Goal: Information Seeking & Learning: Learn about a topic

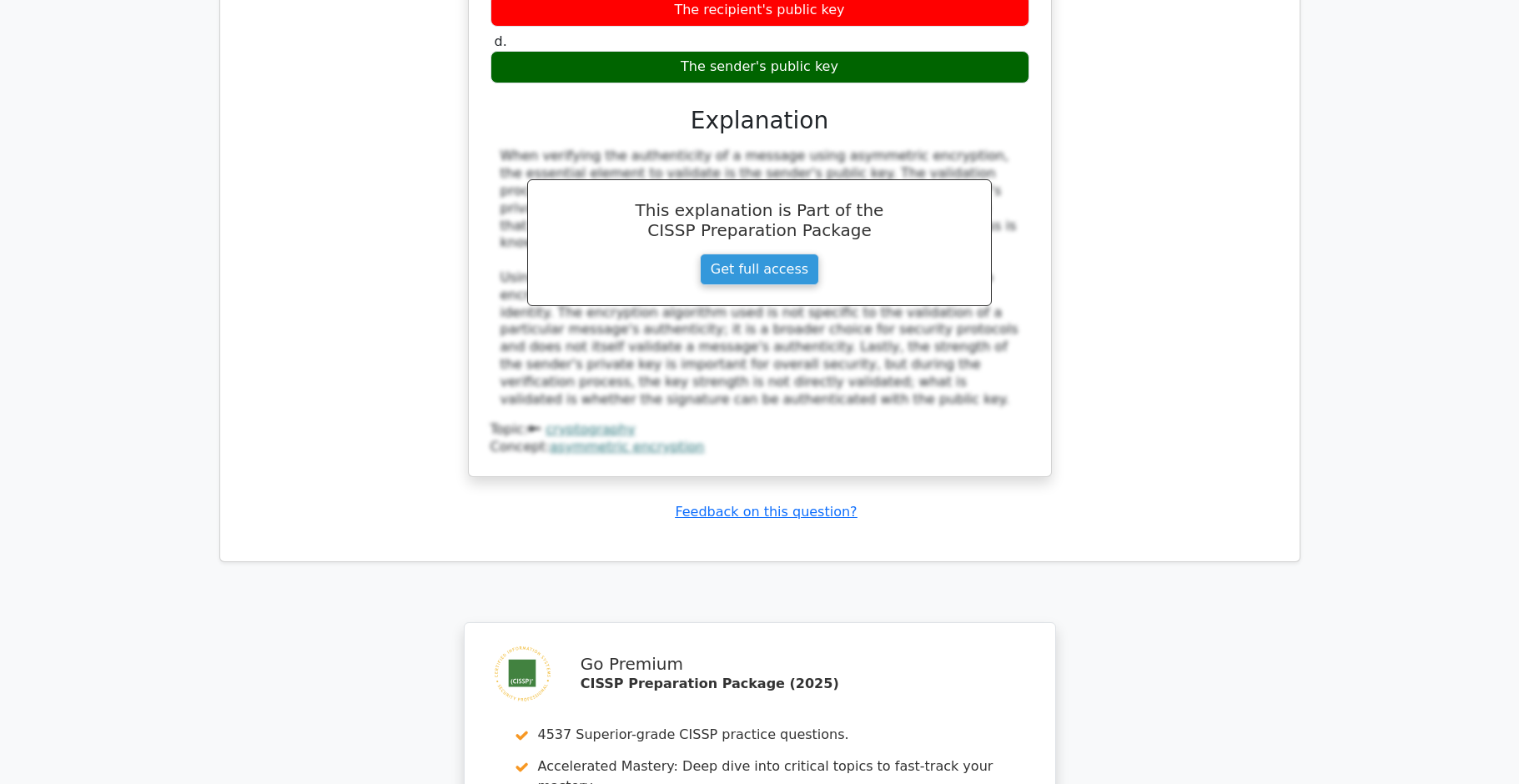
scroll to position [3855, 0]
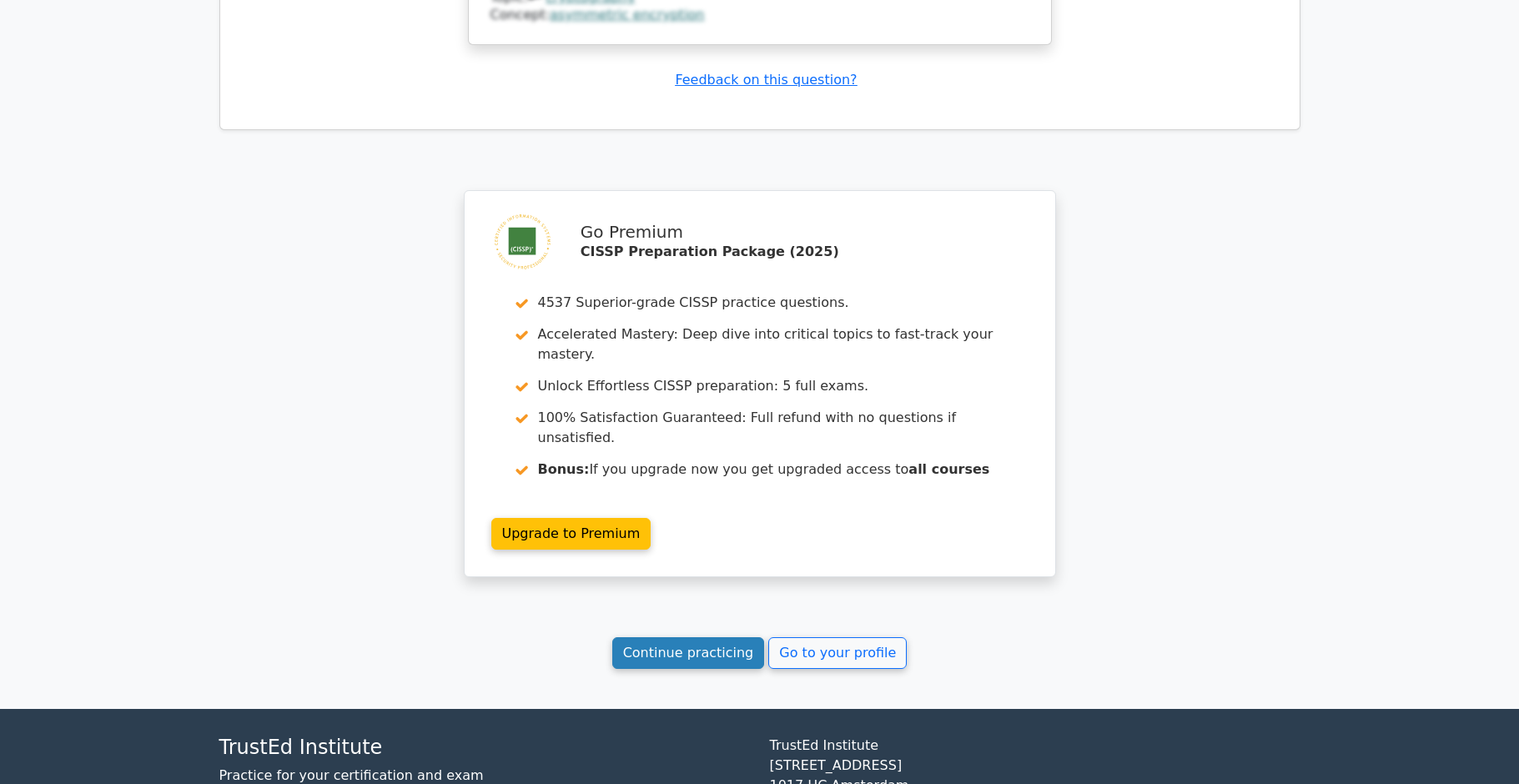
click at [704, 637] on link "Continue practicing" at bounding box center [689, 653] width 153 height 32
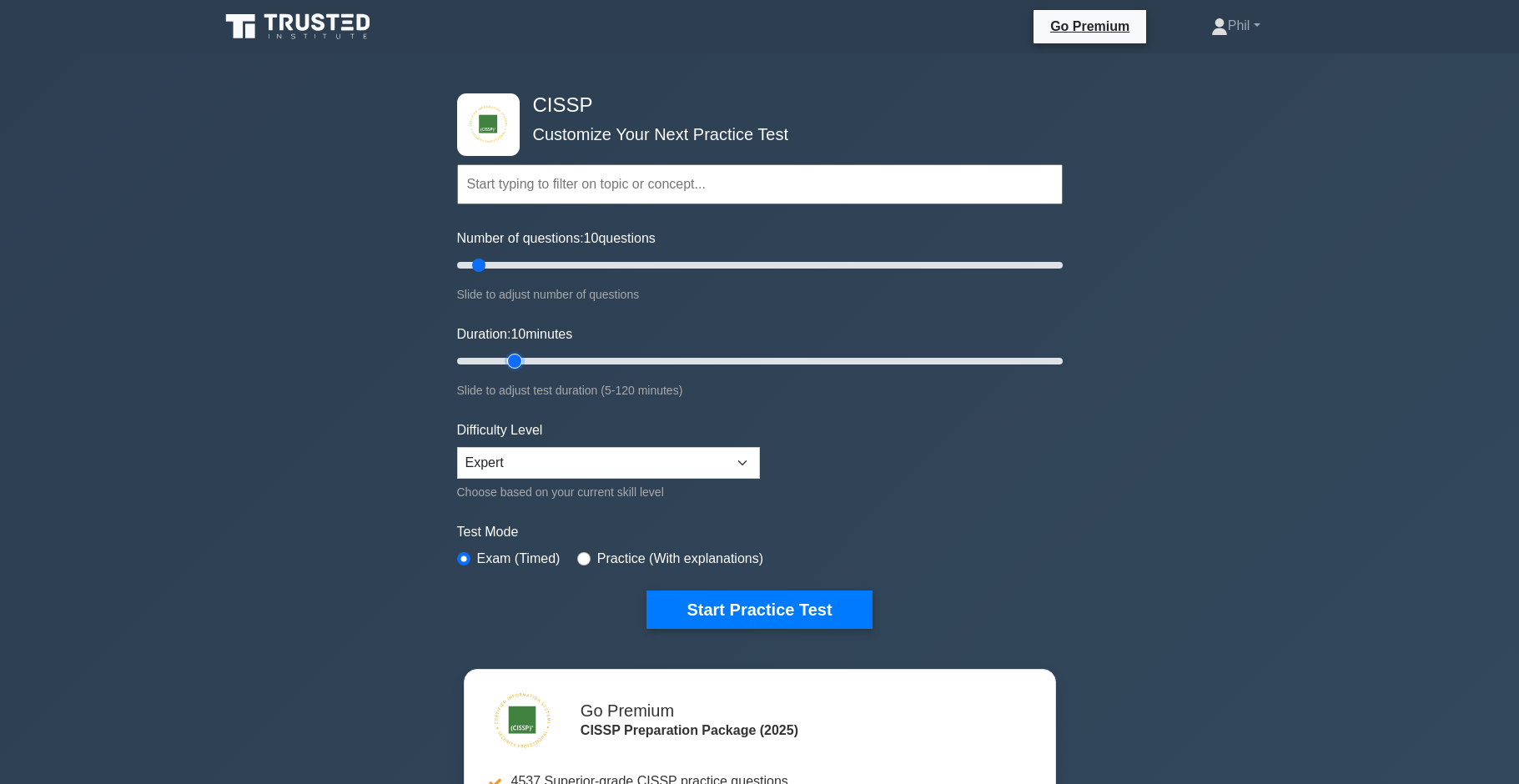
type input "15"
click at [502, 359] on input "Duration: 10 minutes" at bounding box center [760, 360] width 606 height 20
click at [524, 191] on input "text" at bounding box center [760, 184] width 606 height 40
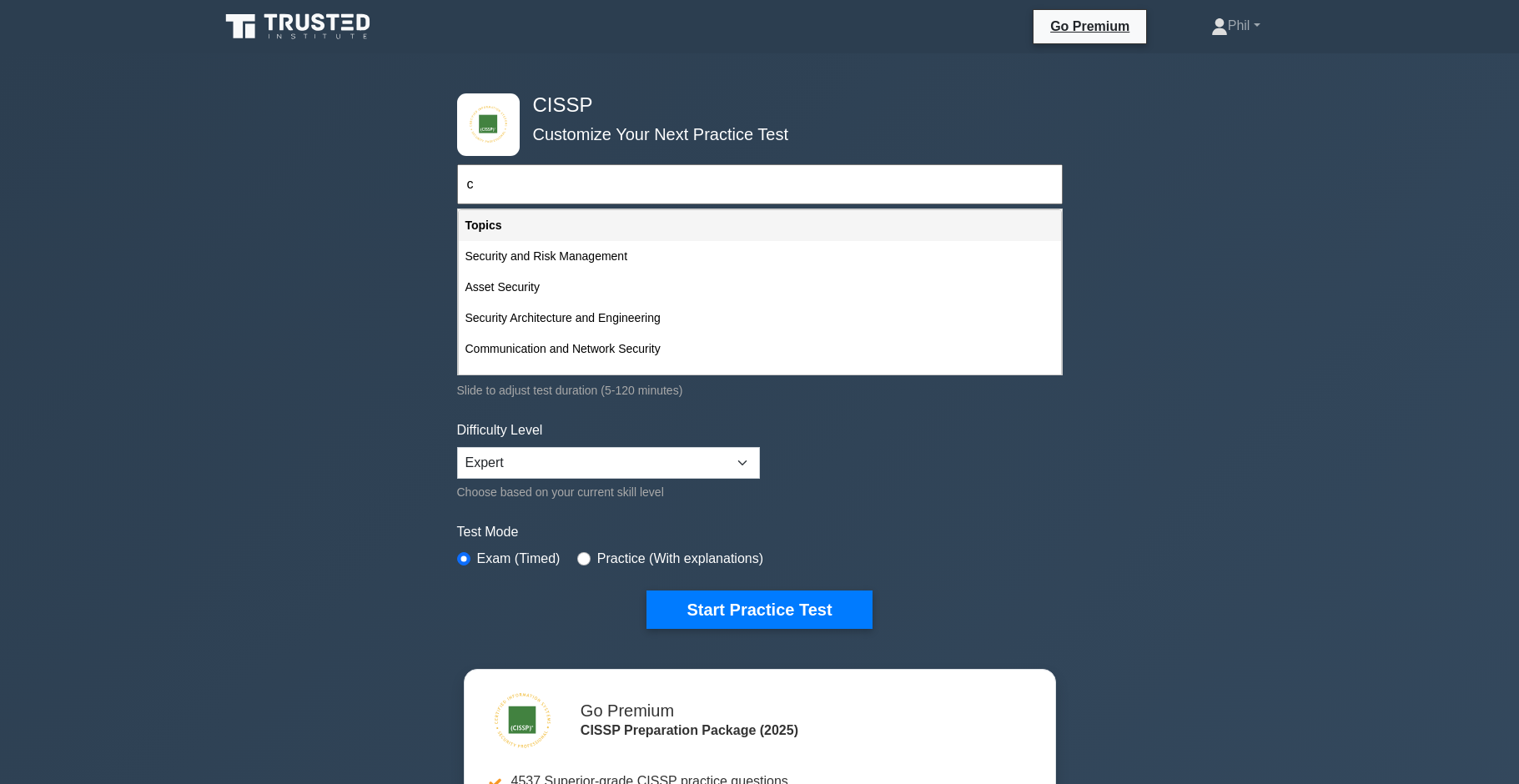
type input "c"
click at [593, 463] on select "Beginner Intermediate Expert" at bounding box center [609, 463] width 302 height 32
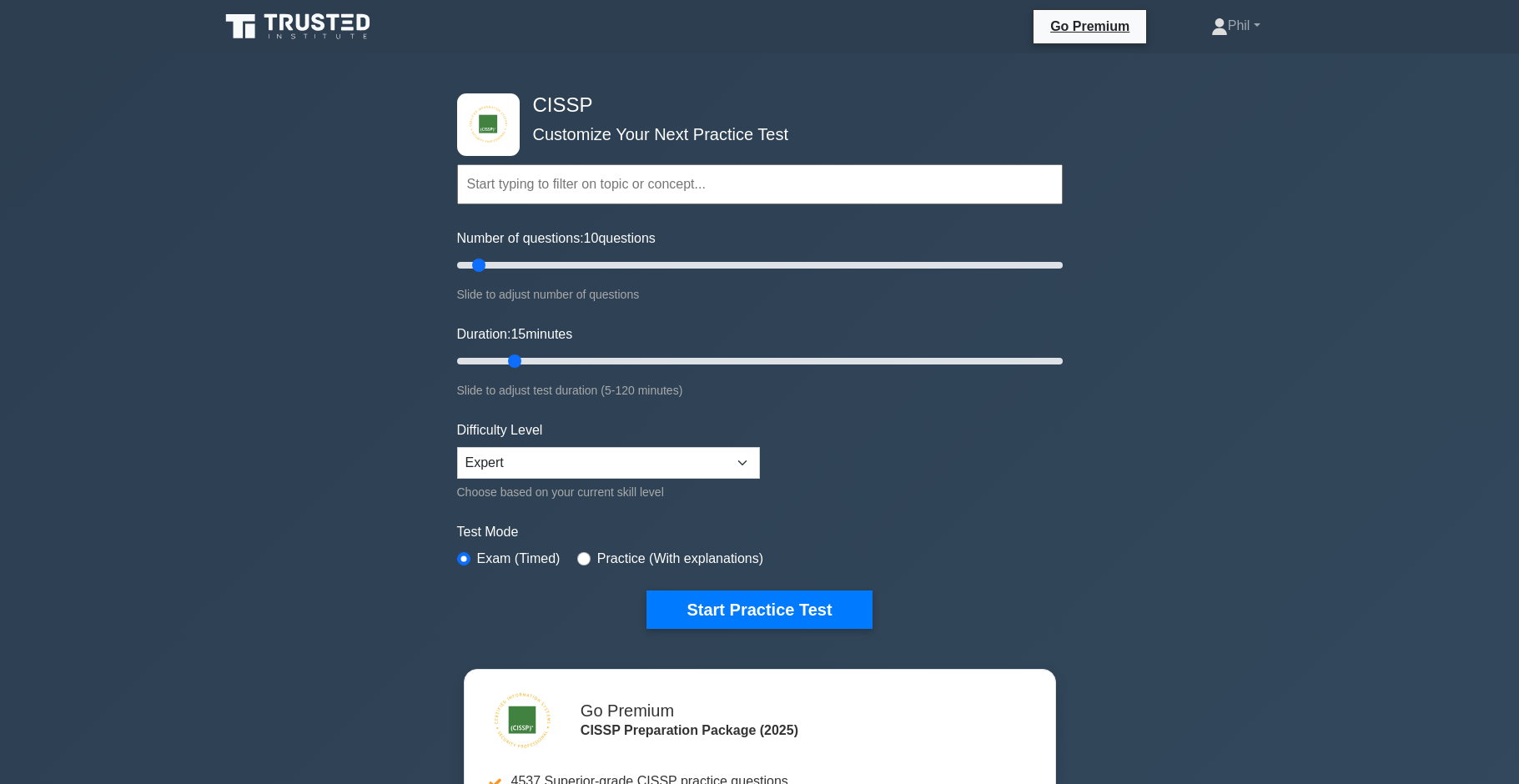
click at [527, 185] on input "text" at bounding box center [760, 184] width 606 height 40
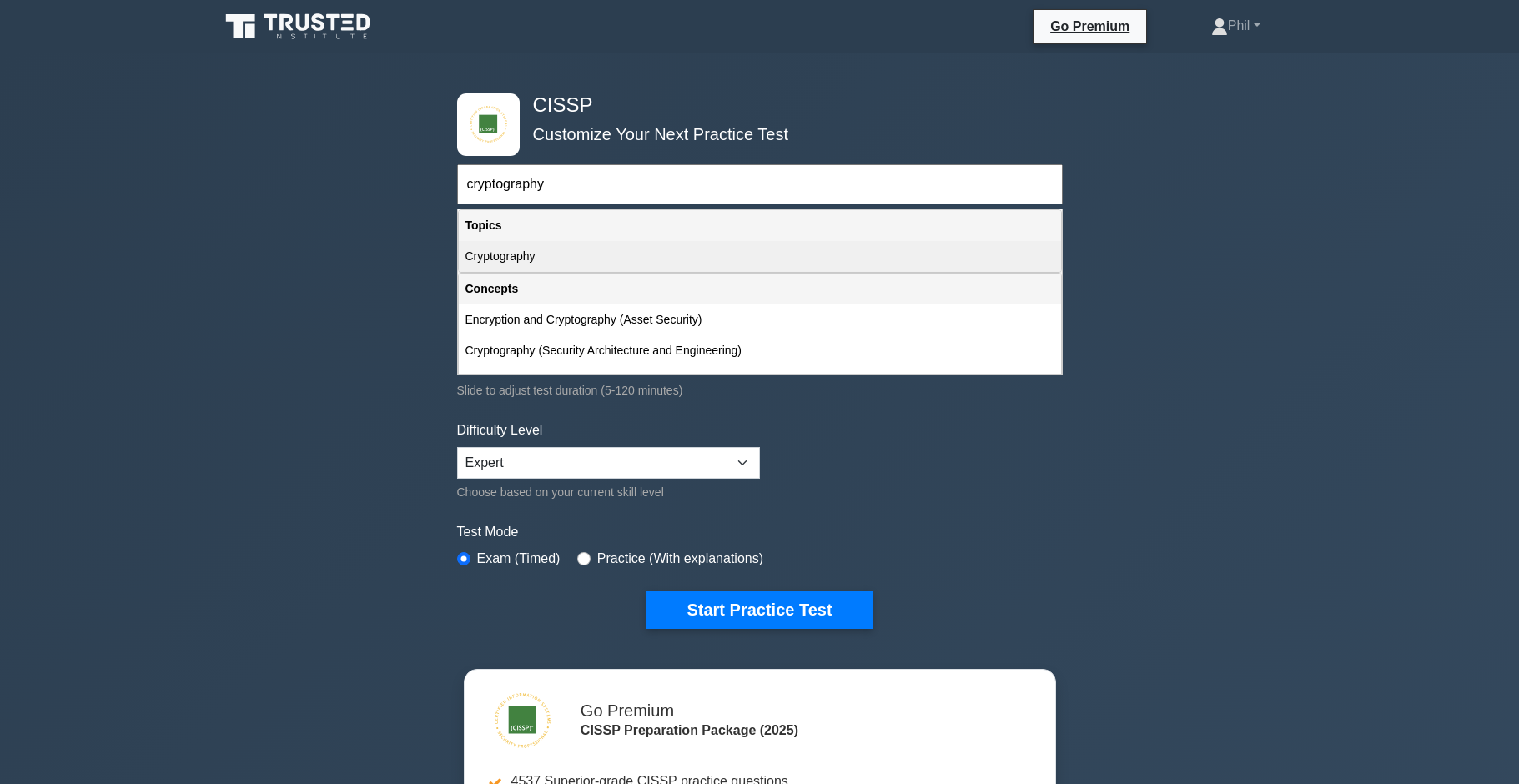
click at [530, 265] on div "Cryptography" at bounding box center [760, 256] width 602 height 31
type input "Cryptography"
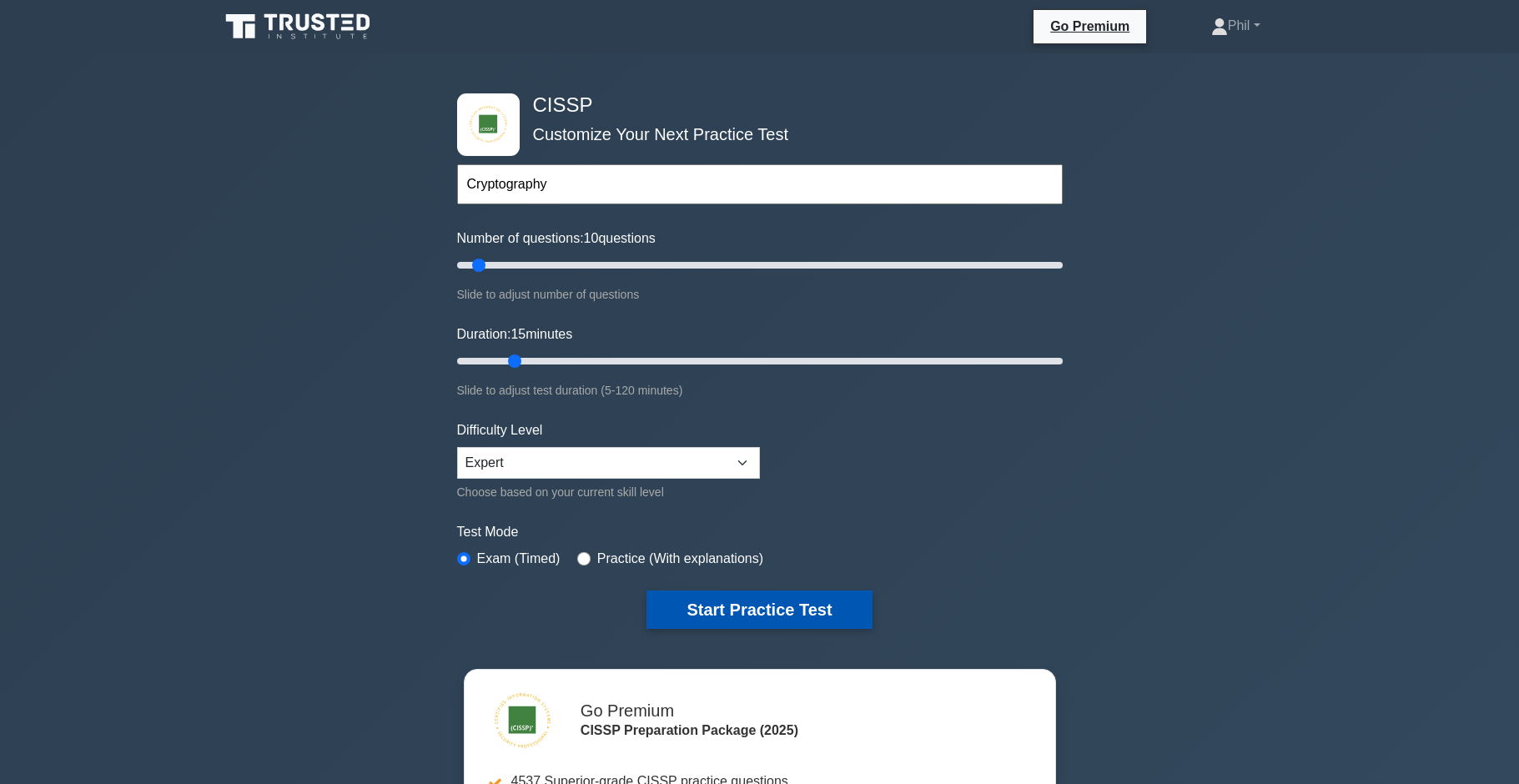
click at [795, 602] on button "Start Practice Test" at bounding box center [759, 609] width 225 height 38
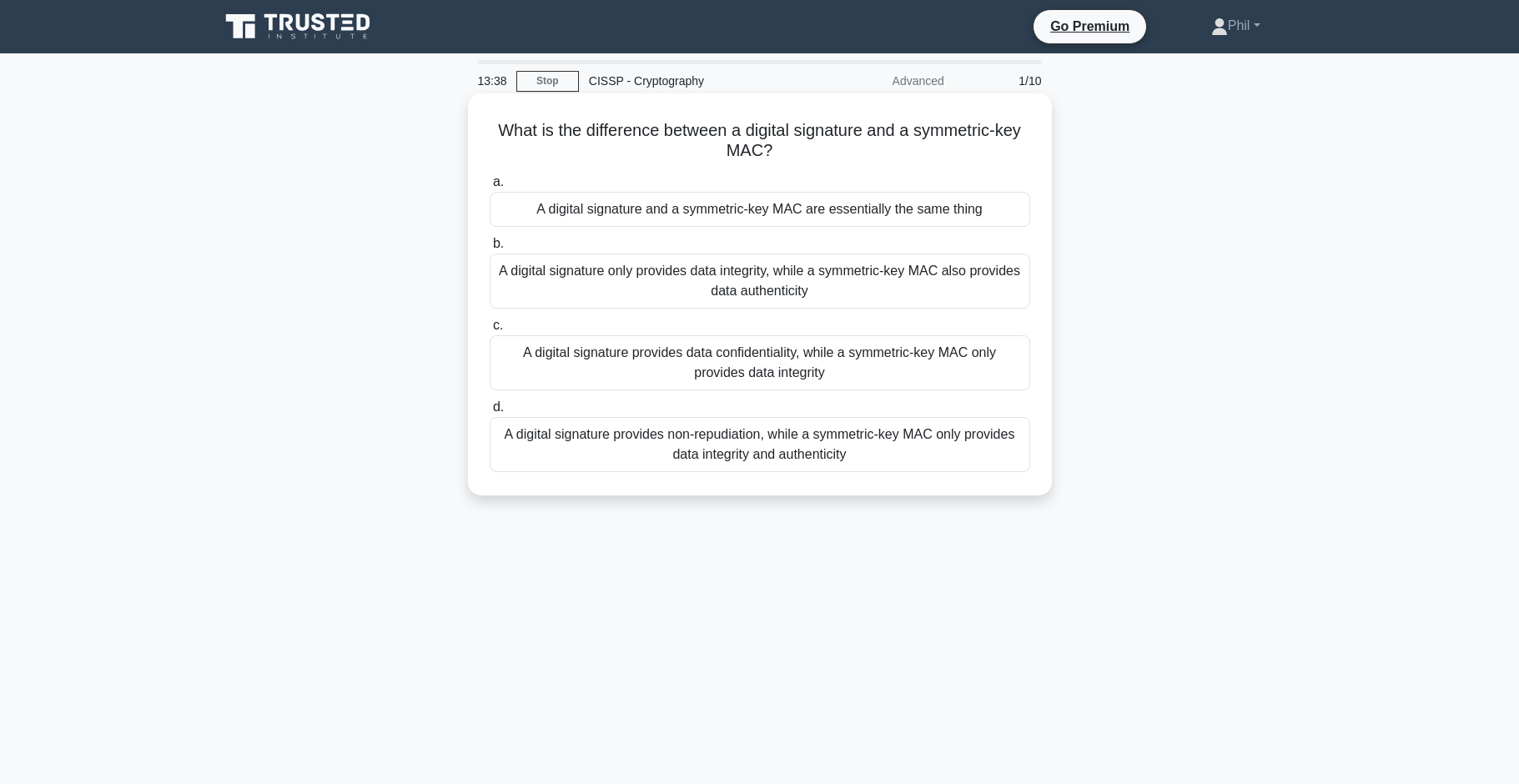
click at [713, 222] on div "A digital signature and a symmetric-key MAC are essentially the same thing" at bounding box center [760, 210] width 541 height 35
click at [490, 188] on input "a. A digital signature and a symmetric-key MAC are essentially the same thing" at bounding box center [490, 182] width 0 height 11
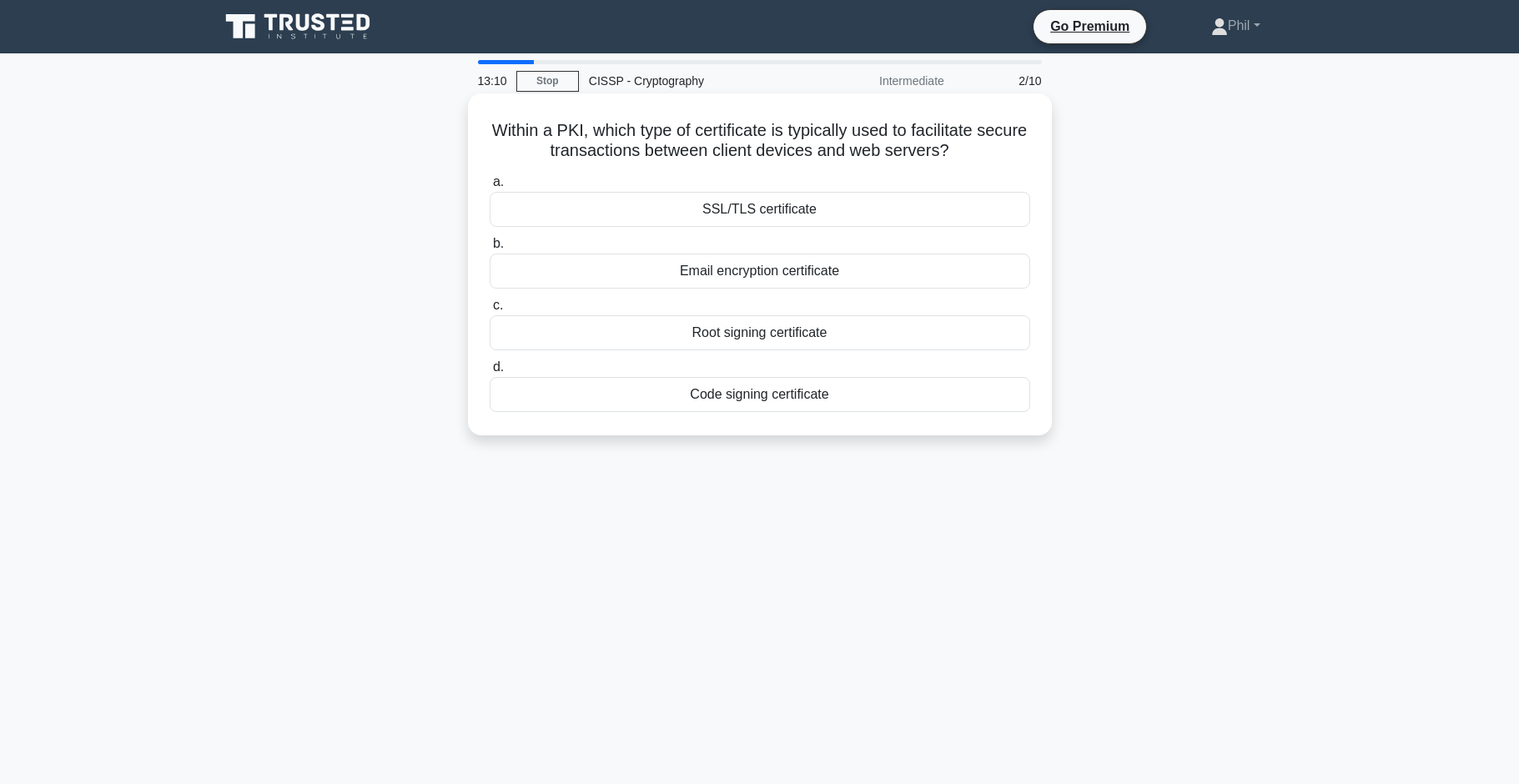
click at [789, 216] on div "SSL/TLS certificate" at bounding box center [760, 210] width 541 height 35
click at [490, 188] on input "a. SSL/TLS certificate" at bounding box center [490, 182] width 0 height 11
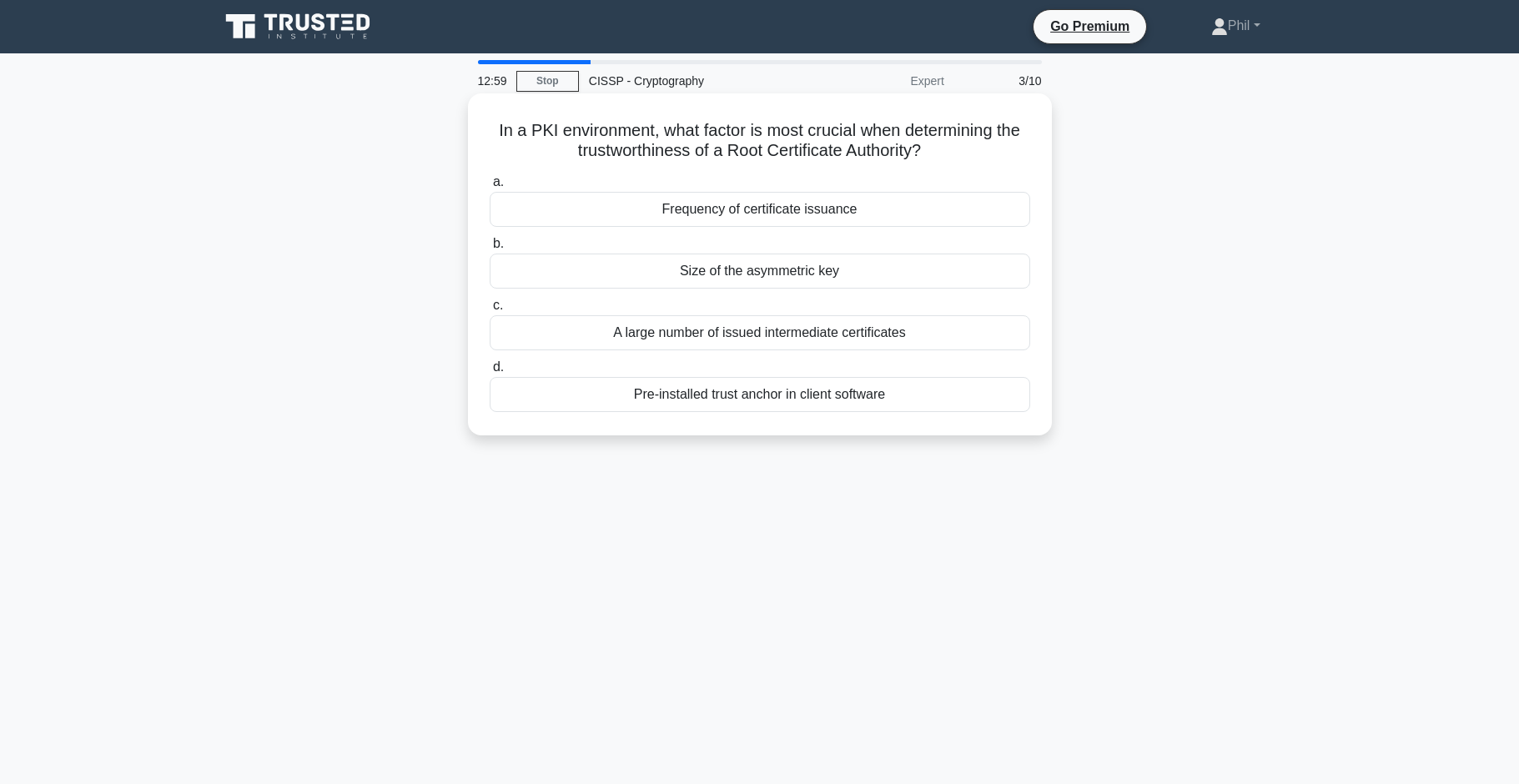
click at [946, 405] on div "Pre-installed trust anchor in client software" at bounding box center [760, 395] width 541 height 35
click at [490, 372] on input "d. Pre-installed trust anchor in client software" at bounding box center [490, 368] width 0 height 11
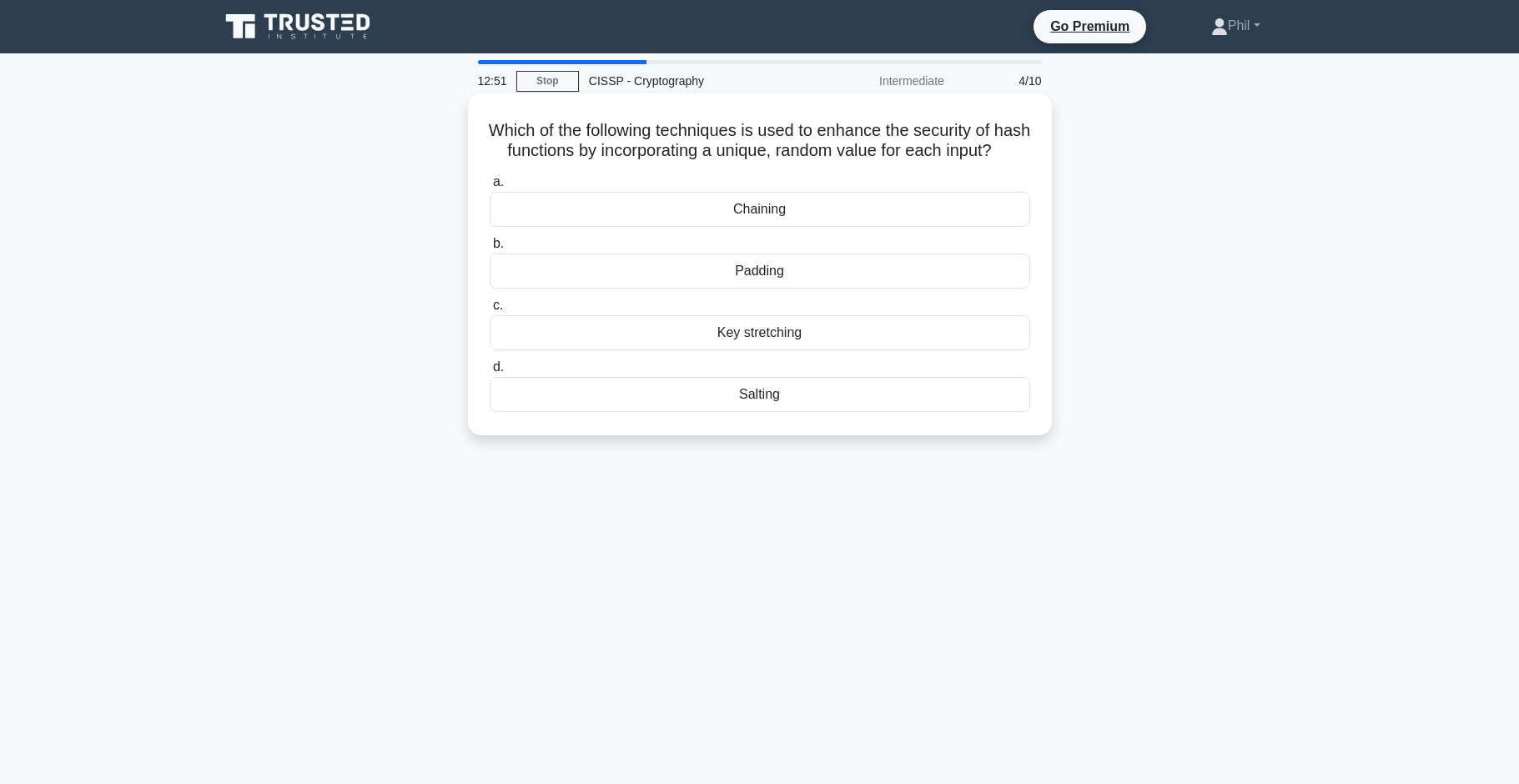
click at [921, 402] on div "Salting" at bounding box center [760, 395] width 541 height 35
click at [490, 372] on input "d. Salting" at bounding box center [490, 368] width 0 height 11
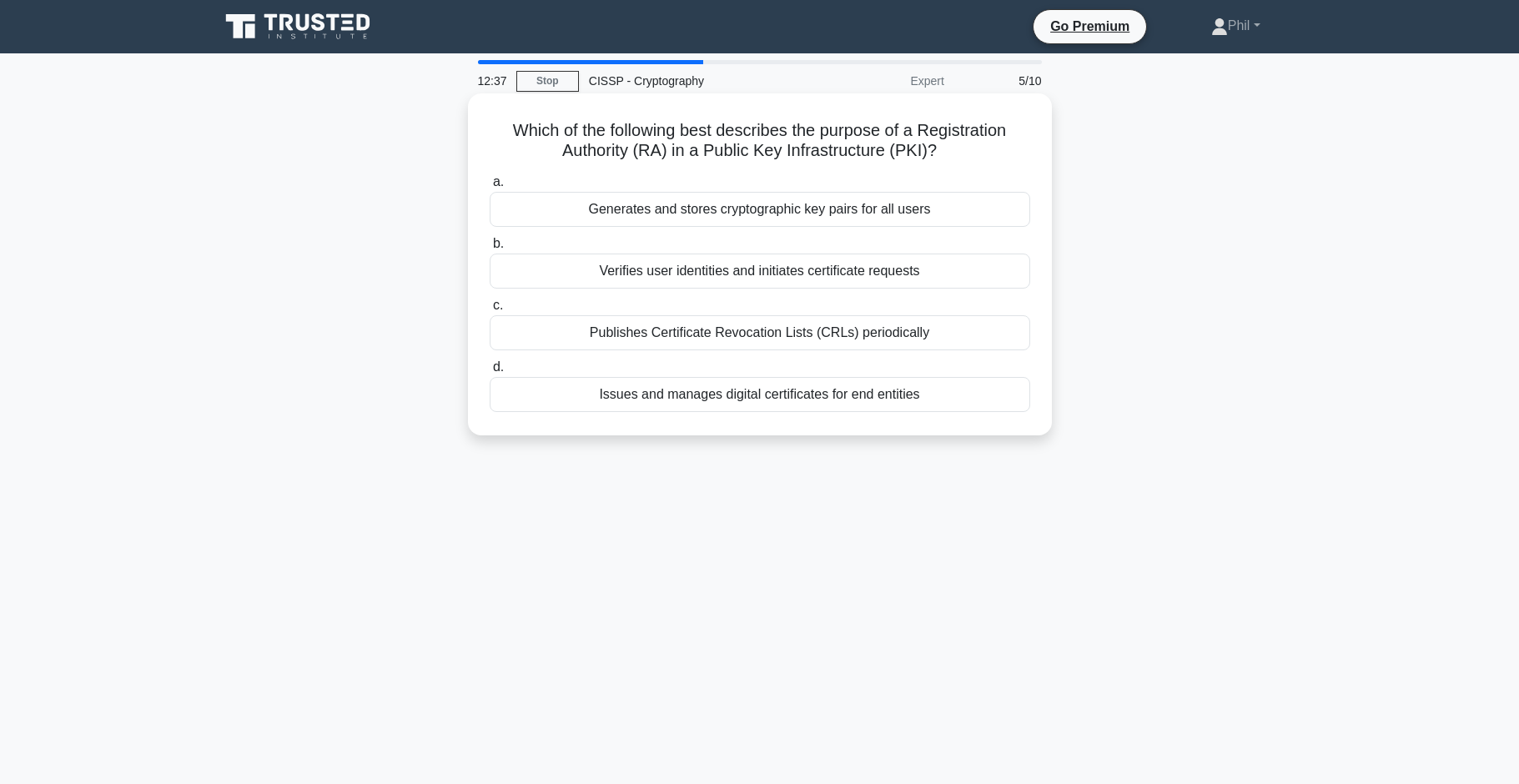
click at [926, 267] on div "Verifies user identities and initiates certificate requests" at bounding box center [760, 272] width 541 height 35
click at [490, 249] on input "b. Verifies user identities and initiates certificate requests" at bounding box center [490, 245] width 0 height 11
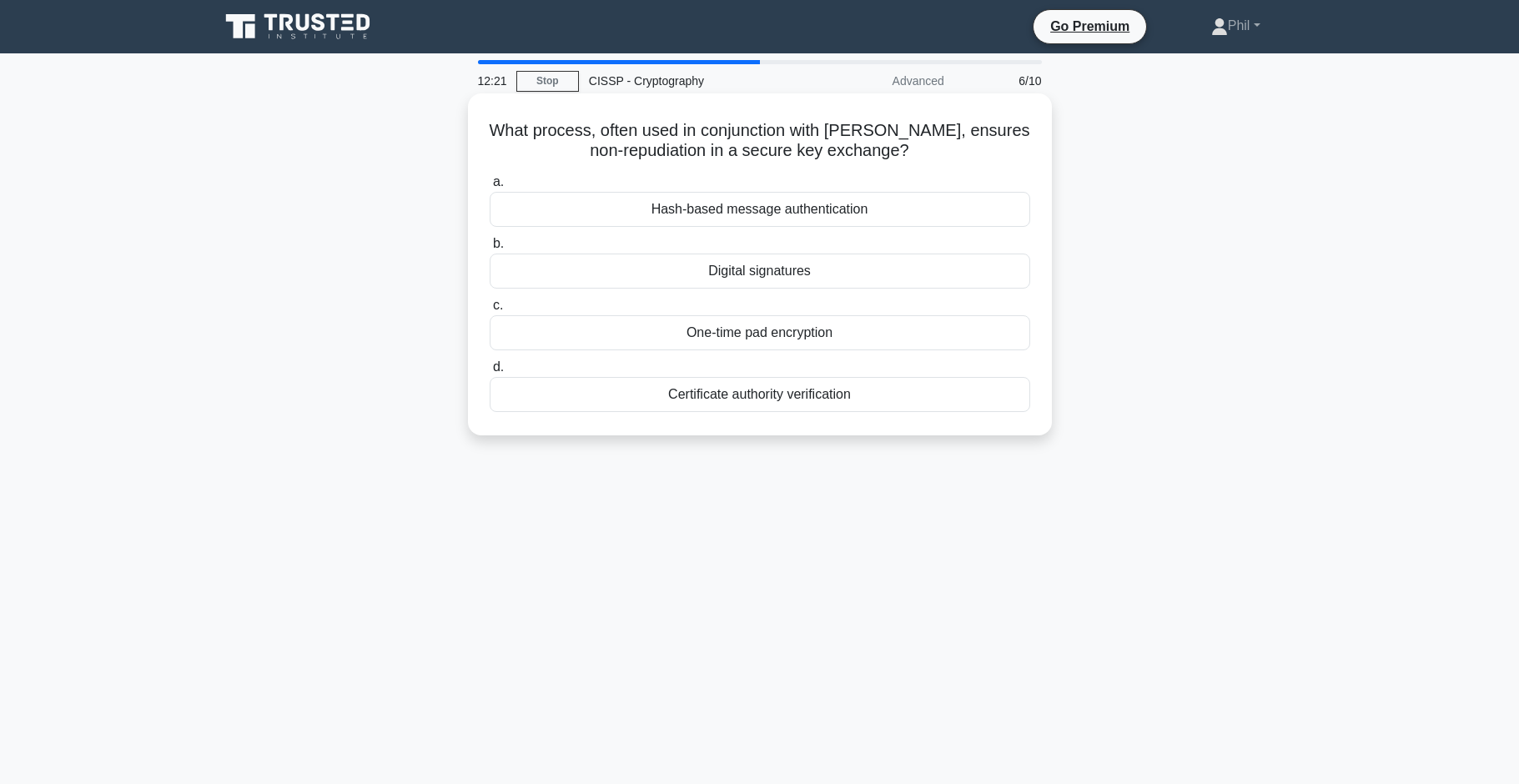
click at [868, 278] on div "Digital signatures" at bounding box center [760, 272] width 541 height 35
click at [490, 249] on input "b. Digital signatures" at bounding box center [490, 245] width 0 height 11
click at [883, 276] on div "CTR (Counter)" at bounding box center [760, 272] width 541 height 35
click at [490, 249] on input "b. CTR (Counter)" at bounding box center [490, 245] width 0 height 11
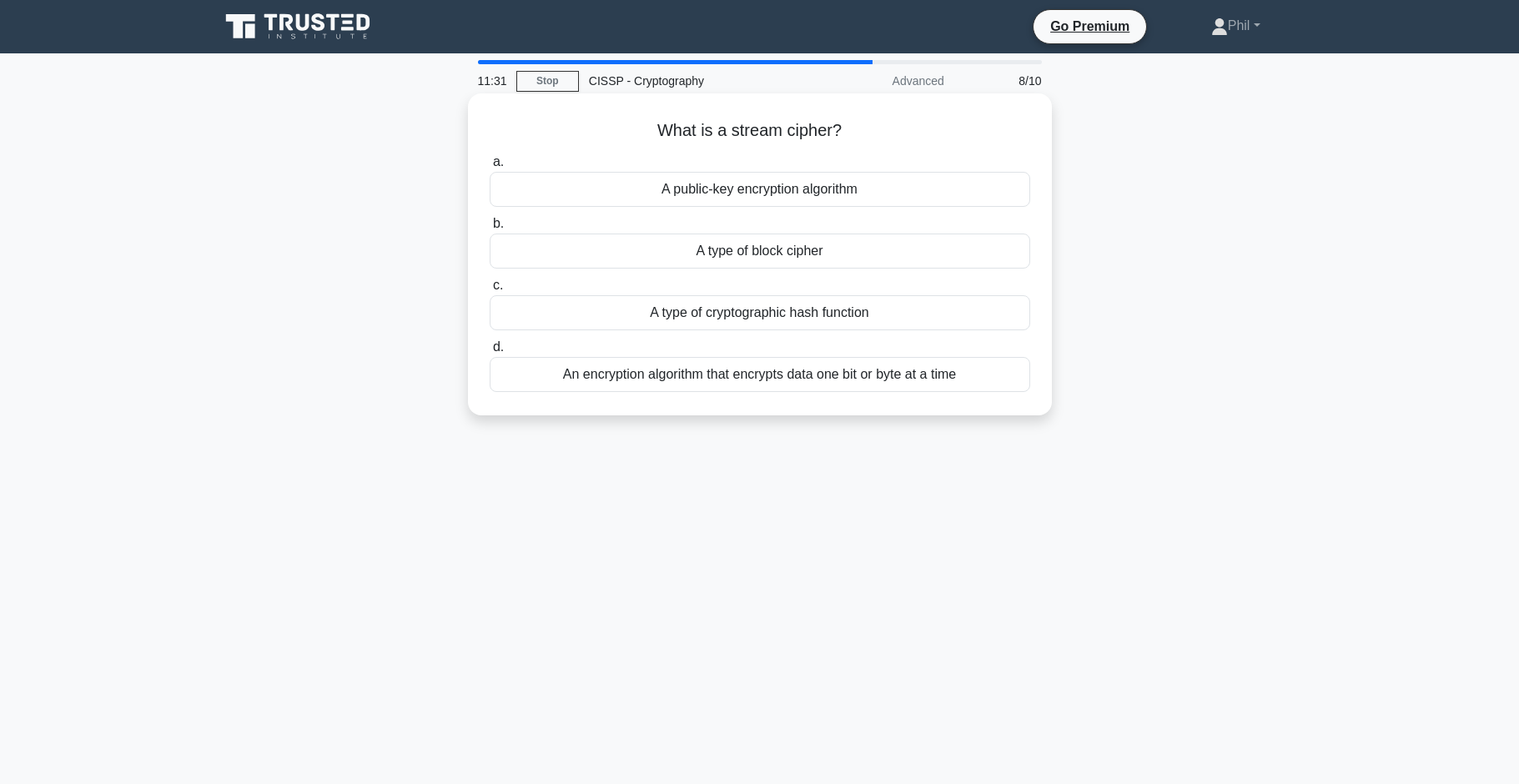
click at [983, 385] on div "An encryption algorithm that encrypts data one bit or byte at a time" at bounding box center [760, 375] width 541 height 35
click at [490, 353] on input "d. An encryption algorithm that encrypts data one bit or byte at a time" at bounding box center [490, 347] width 0 height 11
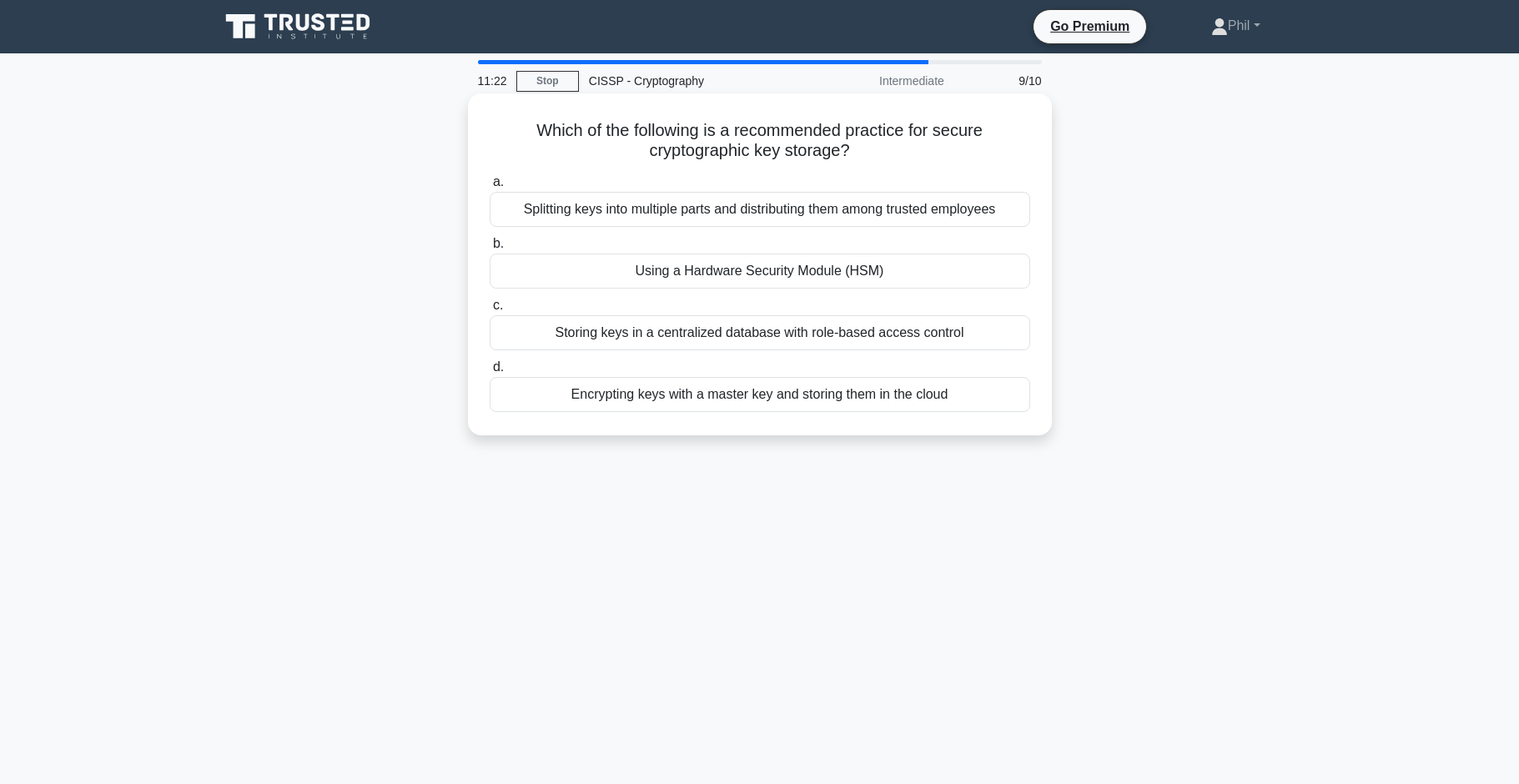
click at [927, 273] on div "Using a Hardware Security Module (HSM)" at bounding box center [760, 272] width 541 height 35
click at [490, 249] on input "b. Using a Hardware Security Module (HSM)" at bounding box center [490, 245] width 0 height 11
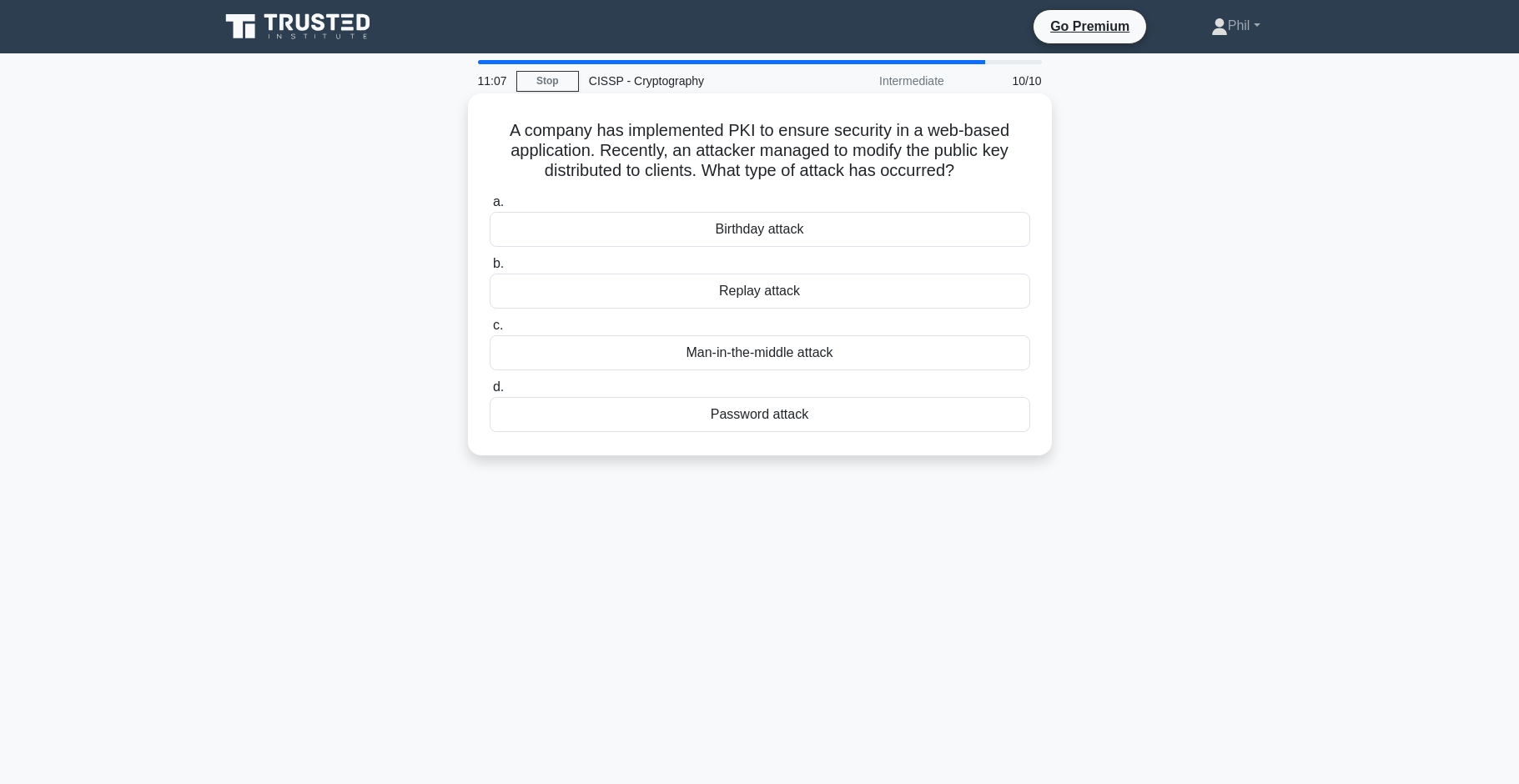
click at [956, 362] on div "Man-in-the-middle attack" at bounding box center [760, 353] width 541 height 35
click at [490, 331] on input "c. Man-in-the-middle attack" at bounding box center [490, 326] width 0 height 11
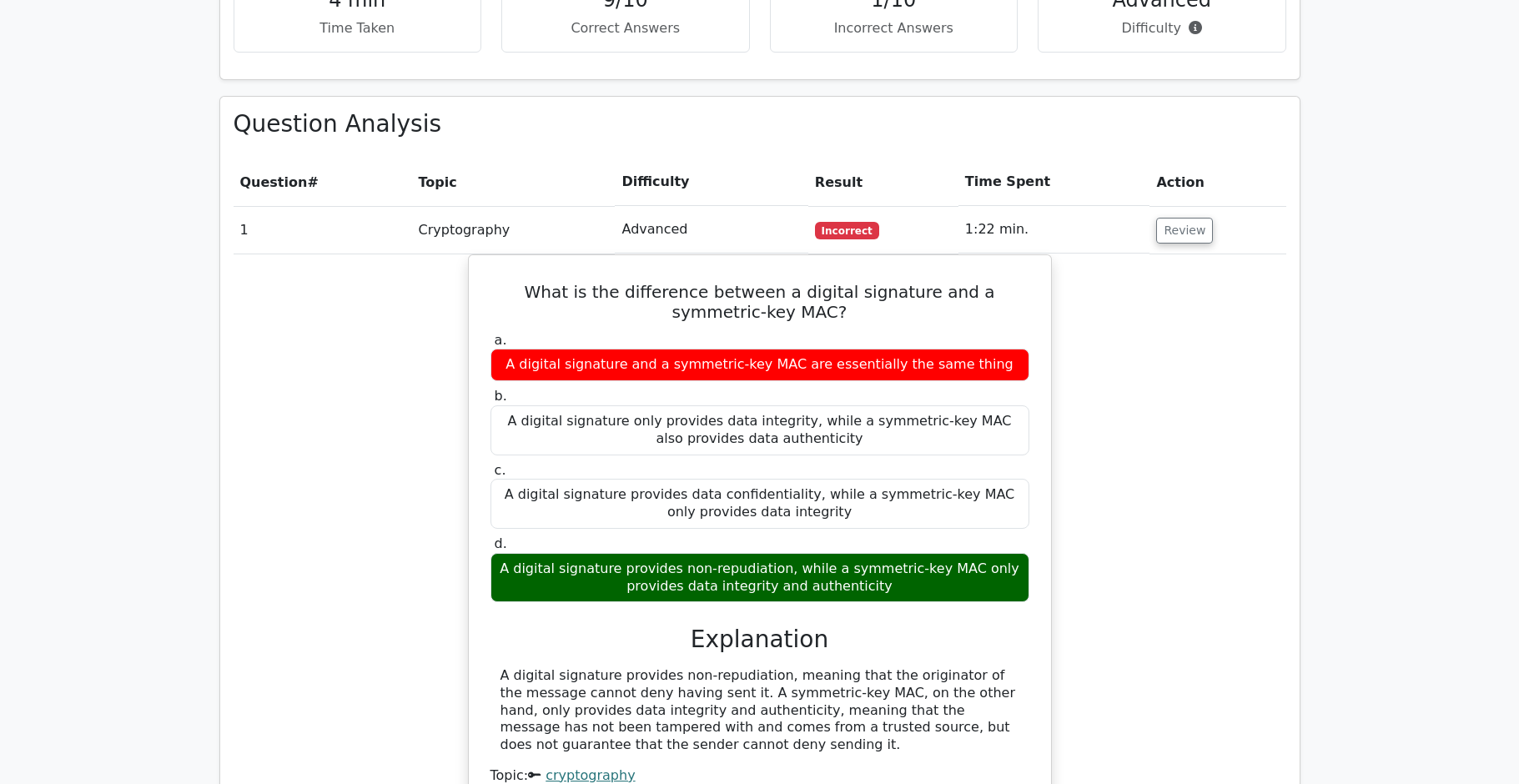
scroll to position [912, 0]
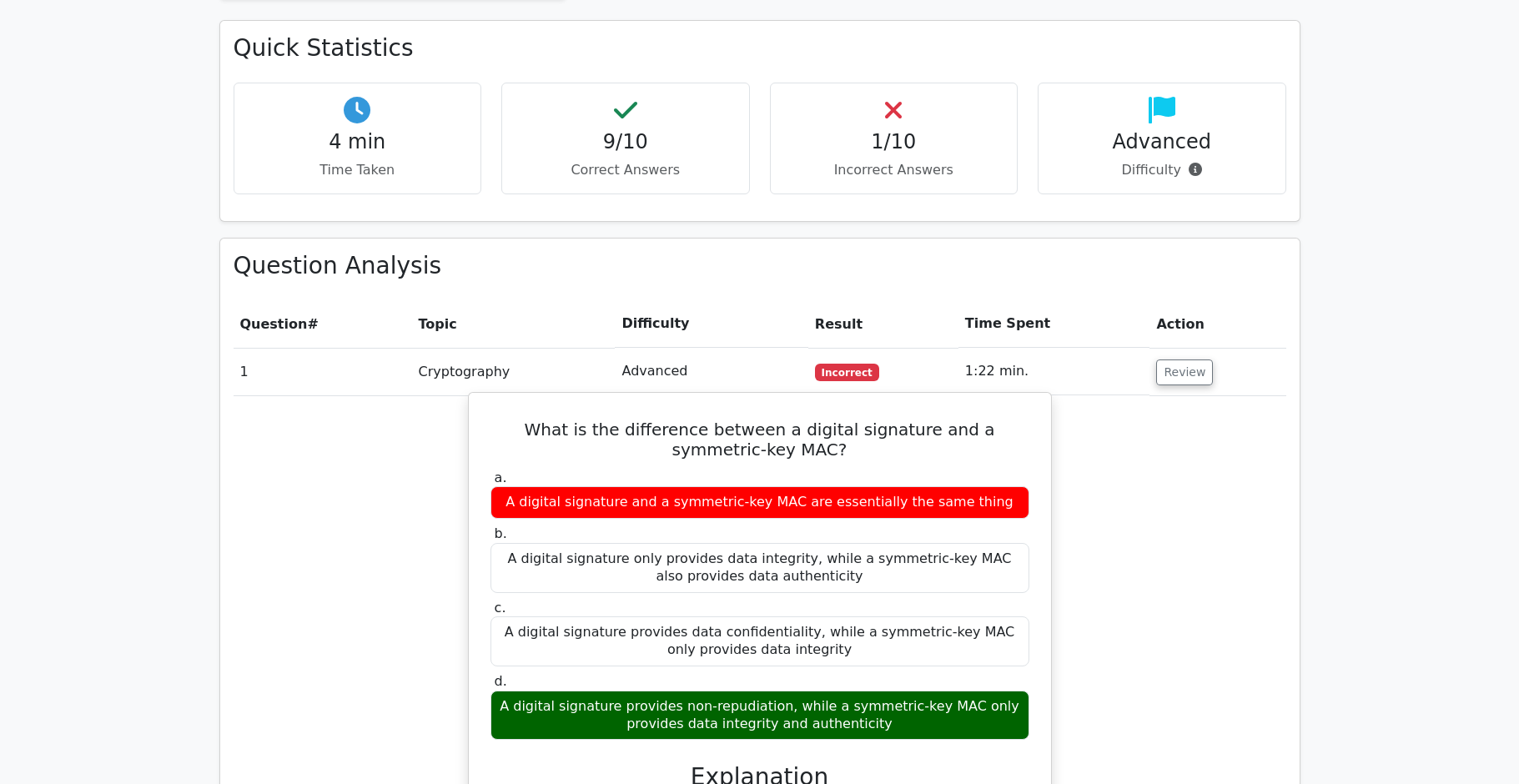
drag, startPoint x: 499, startPoint y: 385, endPoint x: 992, endPoint y: 694, distance: 581.8
click at [992, 694] on div "What is the difference between a digital signature and a symmetric-key MAC? a. …" at bounding box center [760, 667] width 570 height 537
copy div "What is the difference between a digital signature and a symmetric-key MAC? a. …"
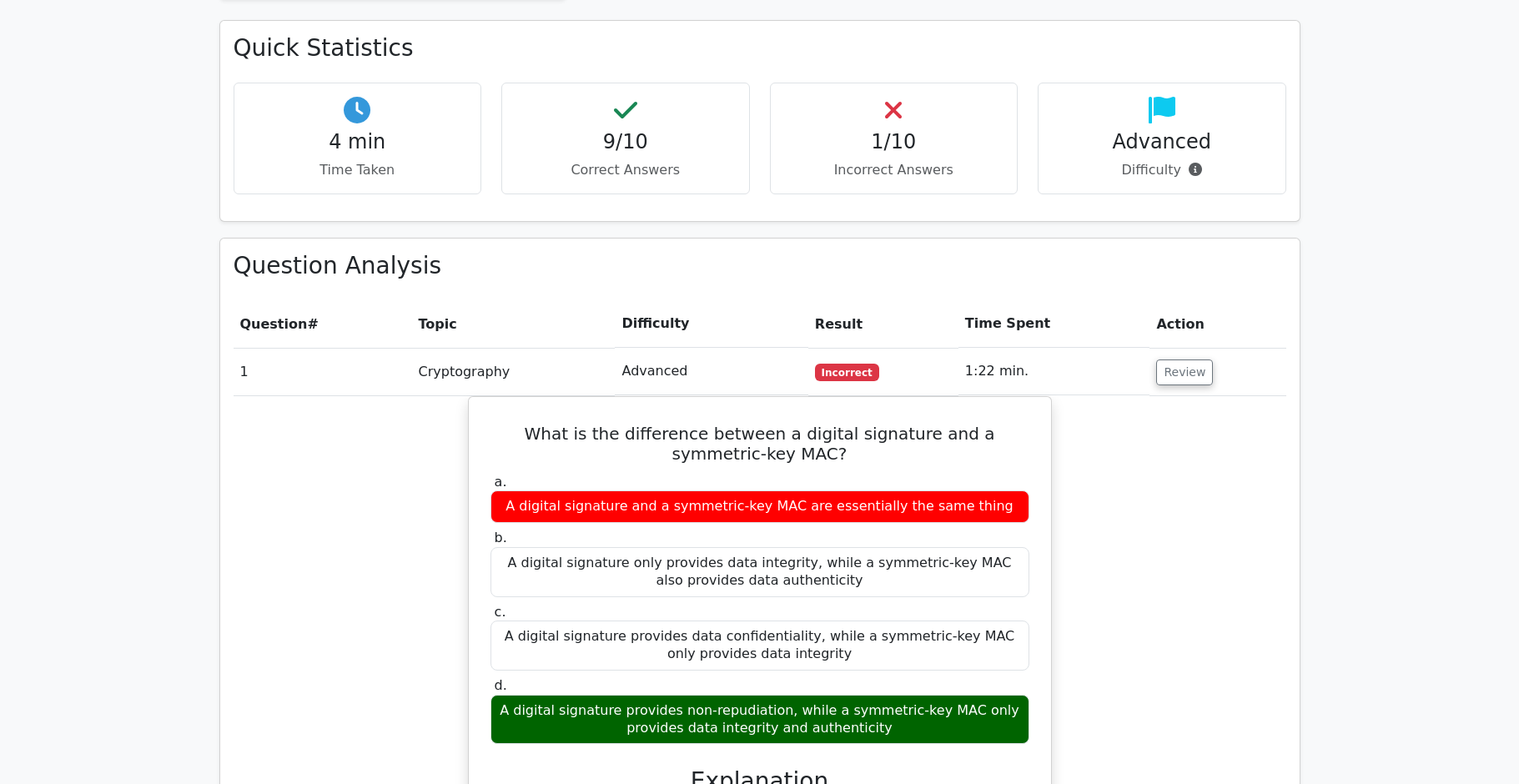
click at [1273, 609] on div "What is the difference between a digital signature and a symmetric-key MAC? a. …" at bounding box center [760, 682] width 1053 height 571
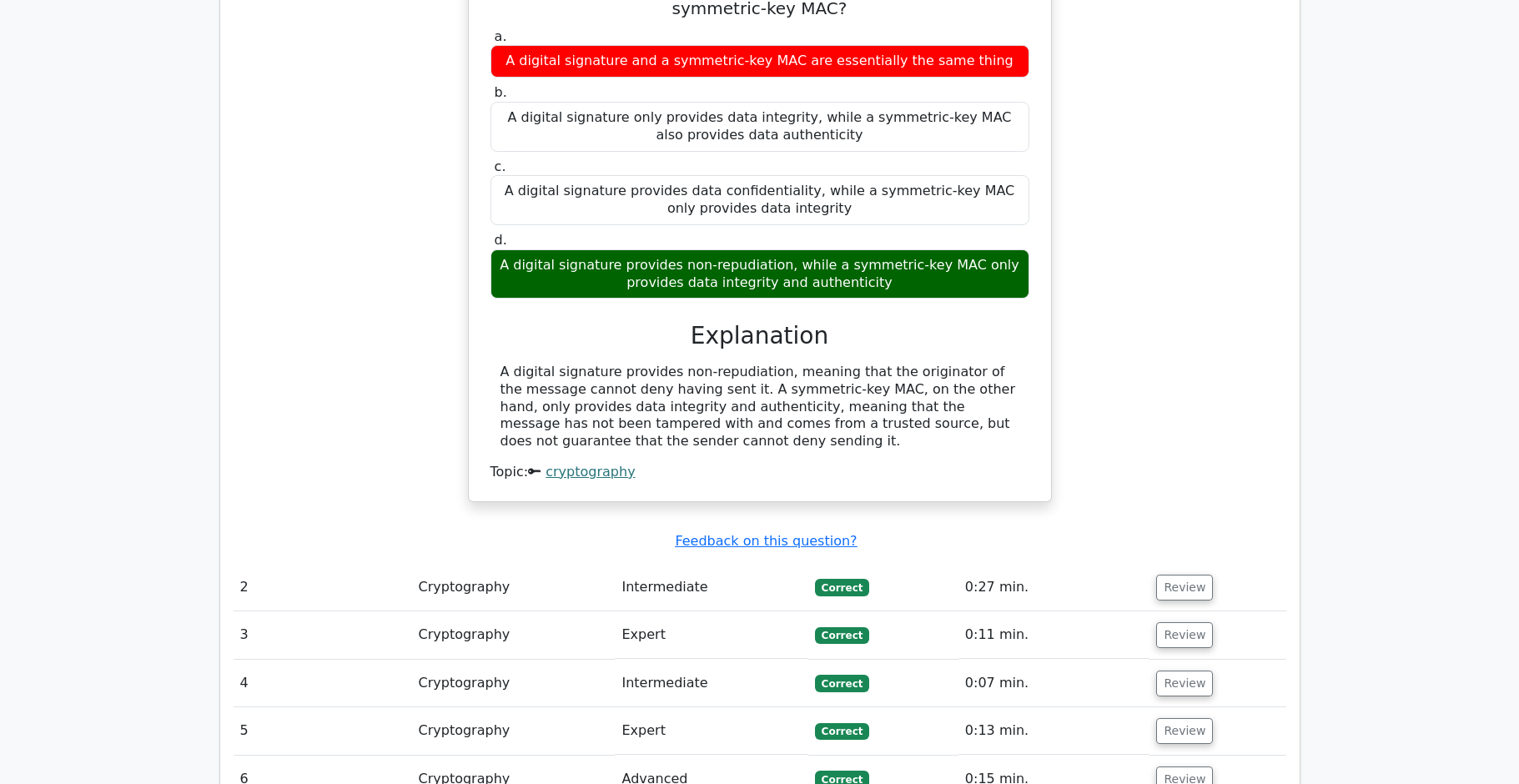
scroll to position [1155, 0]
